Goal: Task Accomplishment & Management: Manage account settings

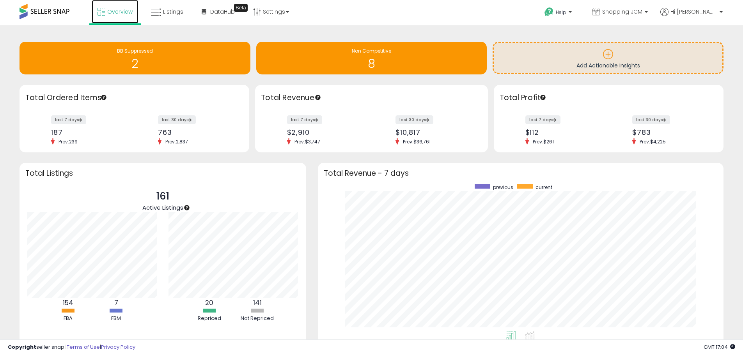
click at [122, 15] on span "Overview" at bounding box center [119, 12] width 25 height 8
click at [145, 10] on link "Listings" at bounding box center [167, 11] width 44 height 23
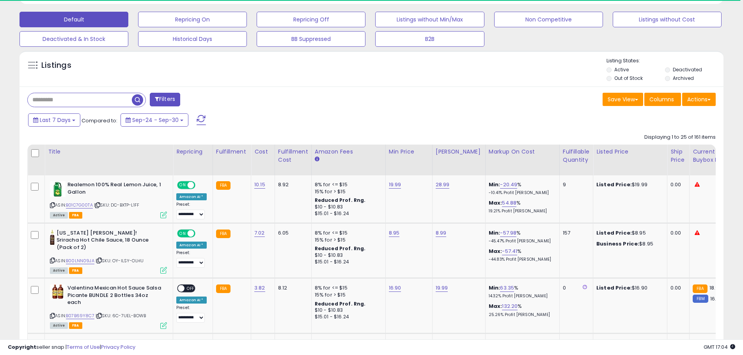
scroll to position [273, 0]
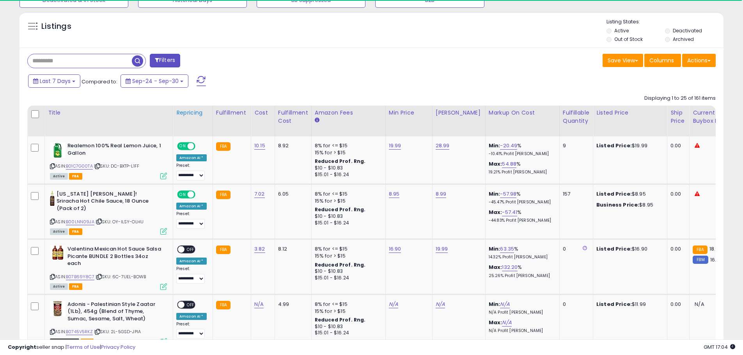
click at [189, 109] on div "Repricing" at bounding box center [192, 113] width 33 height 8
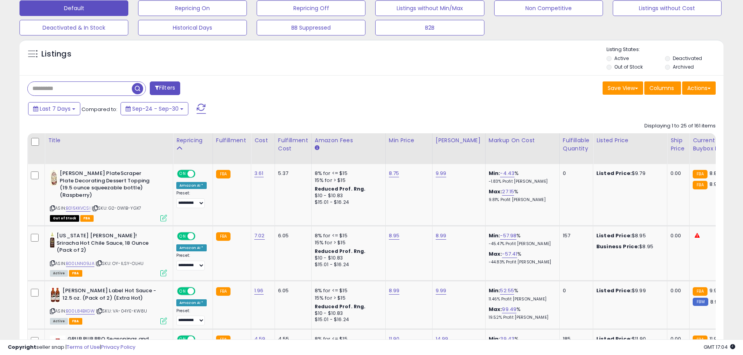
scroll to position [284, 0]
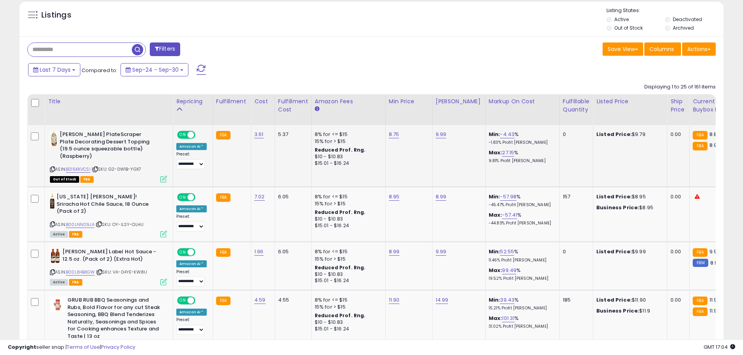
click at [188, 132] on div "ON OFF" at bounding box center [187, 135] width 18 height 7
click at [183, 137] on span "ON" at bounding box center [183, 135] width 10 height 7
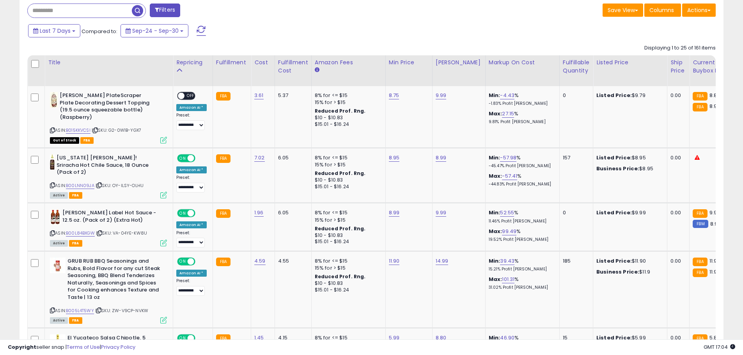
scroll to position [362, 0]
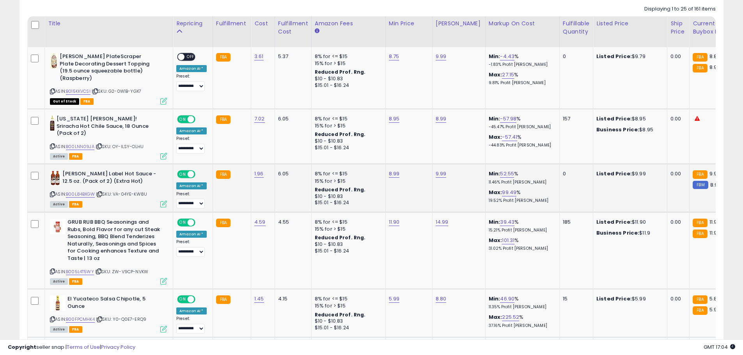
click at [191, 171] on div "ON OFF" at bounding box center [186, 174] width 18 height 8
click at [184, 171] on span "ON" at bounding box center [183, 174] width 10 height 7
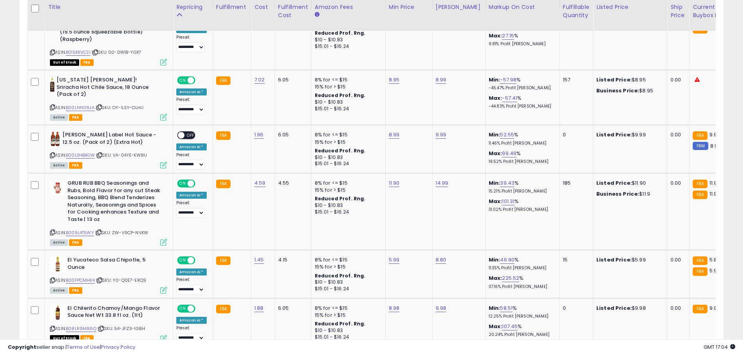
scroll to position [440, 0]
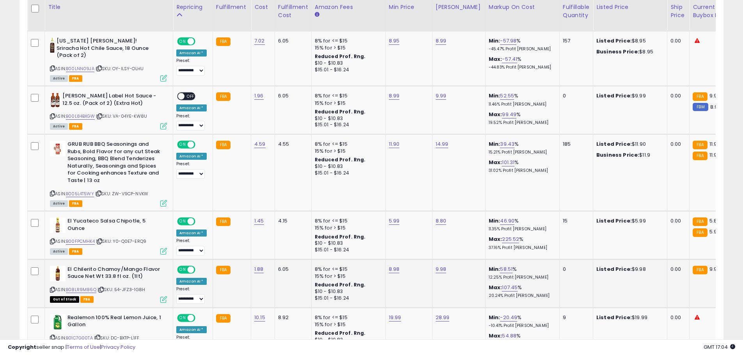
click at [180, 266] on span "ON" at bounding box center [183, 269] width 10 height 7
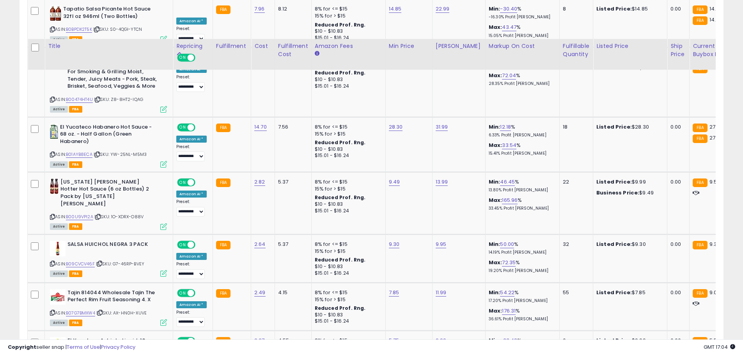
scroll to position [1064, 0]
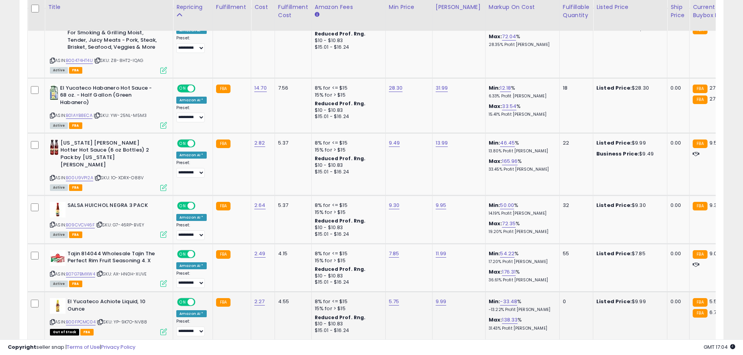
click at [182, 299] on span "ON" at bounding box center [183, 302] width 10 height 7
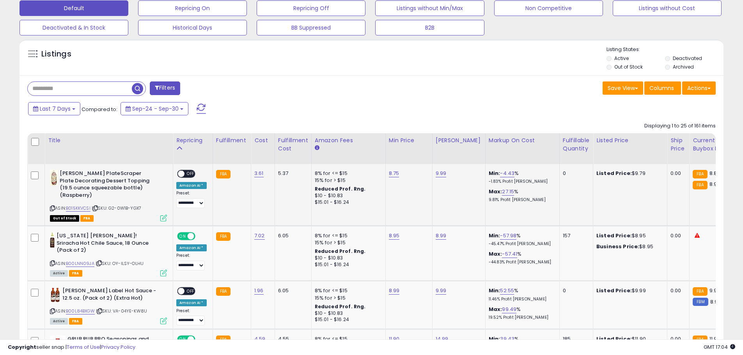
scroll to position [0, 0]
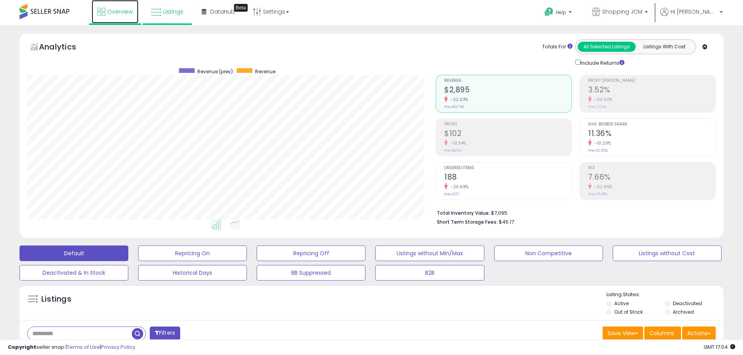
click at [114, 18] on link "Overview" at bounding box center [115, 11] width 47 height 23
